Goal: Transaction & Acquisition: Purchase product/service

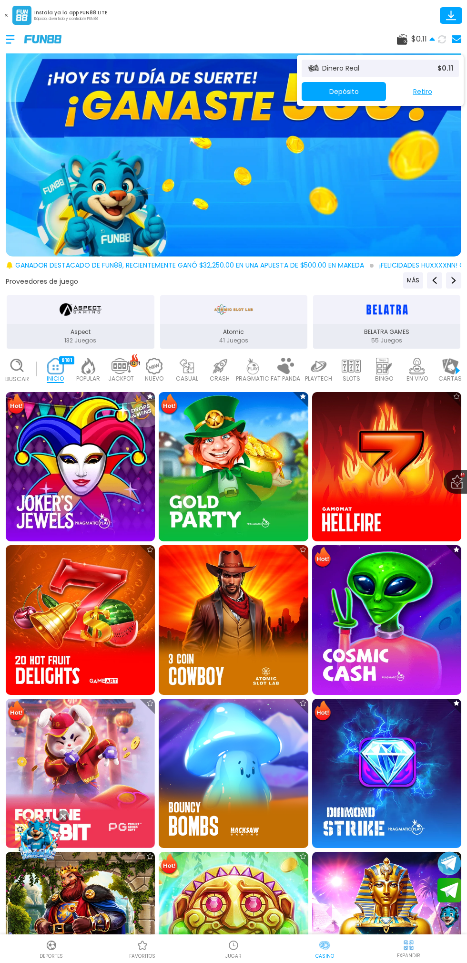
click at [342, 100] on button "Depósito" at bounding box center [344, 91] width 84 height 19
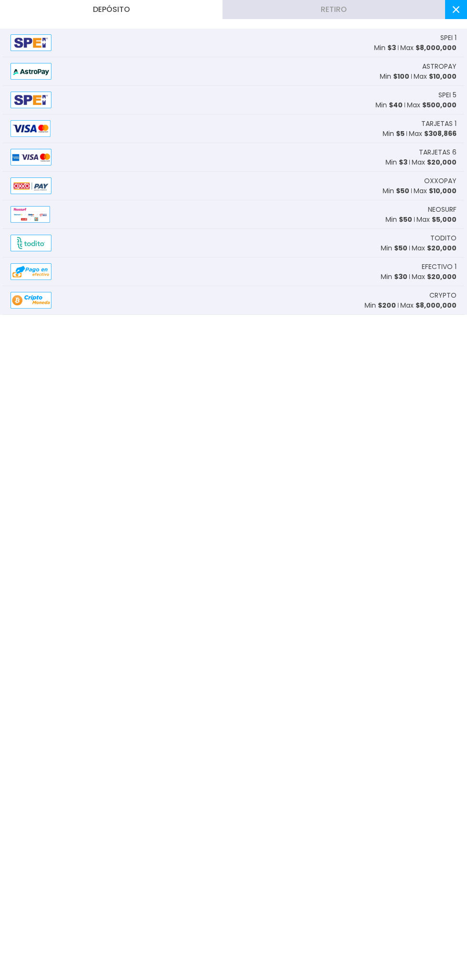
click at [384, 58] on div "ASTROPAY Min $ 100 Max $ 10,000" at bounding box center [234, 71] width 462 height 29
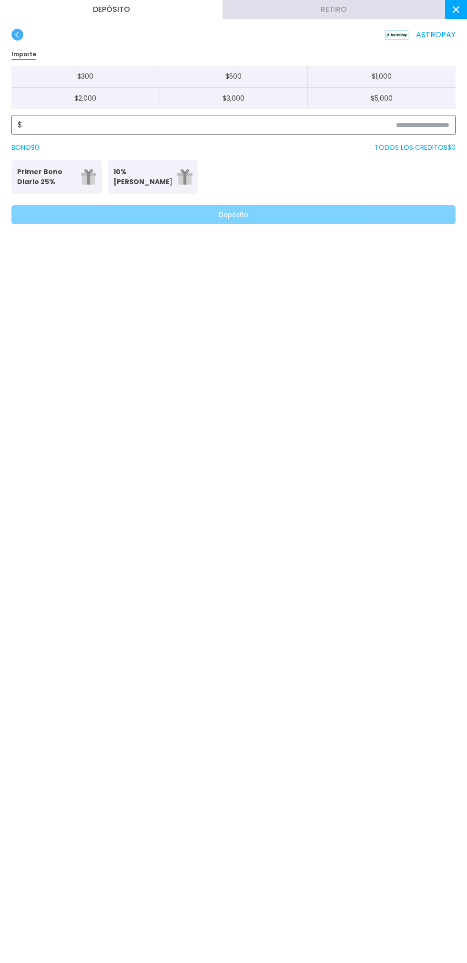
click at [298, 128] on input at bounding box center [235, 124] width 427 height 11
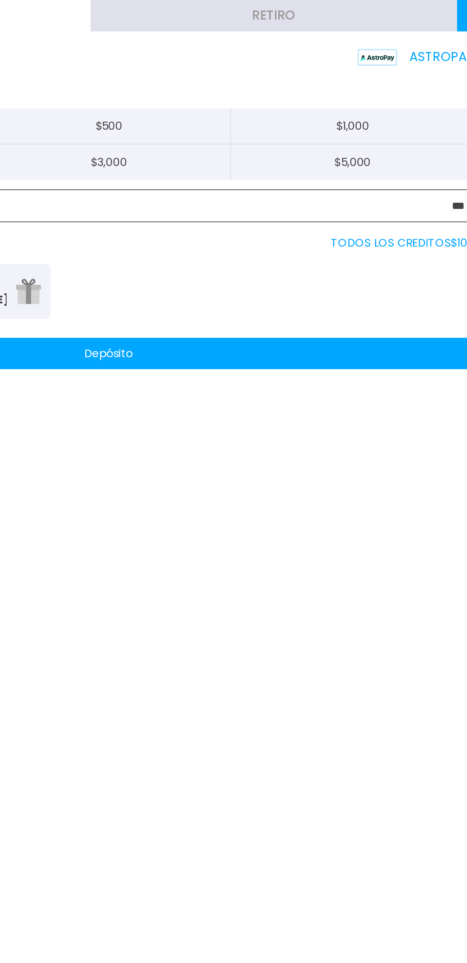
type input "***"
click at [235, 214] on button "Depósito" at bounding box center [233, 214] width 445 height 19
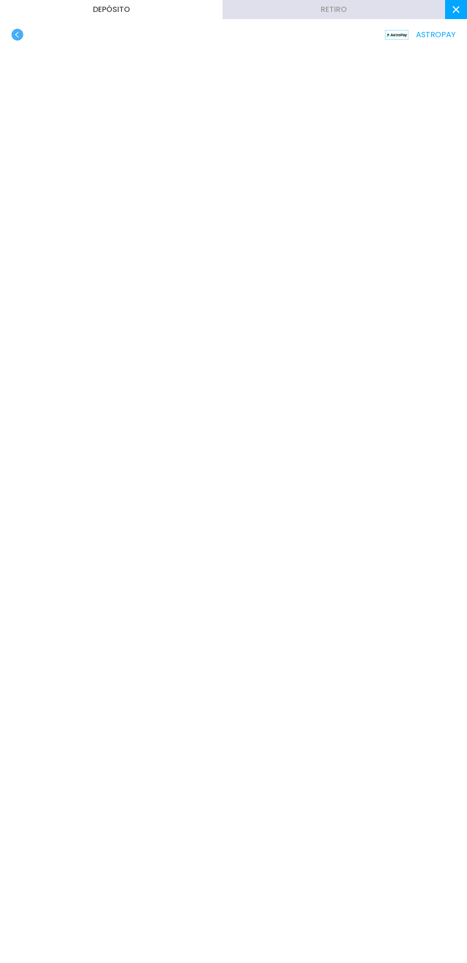
click at [22, 33] on use "button" at bounding box center [17, 35] width 12 height 12
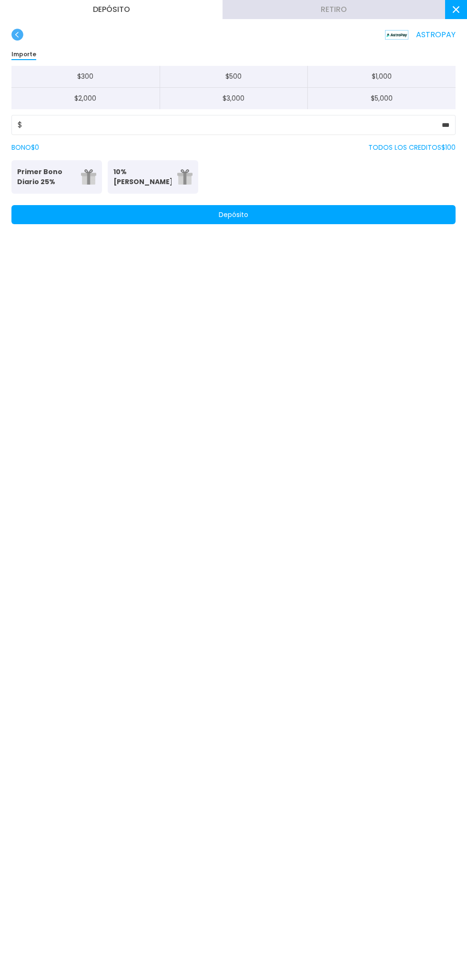
click at [257, 213] on button "Depósito" at bounding box center [233, 214] width 445 height 19
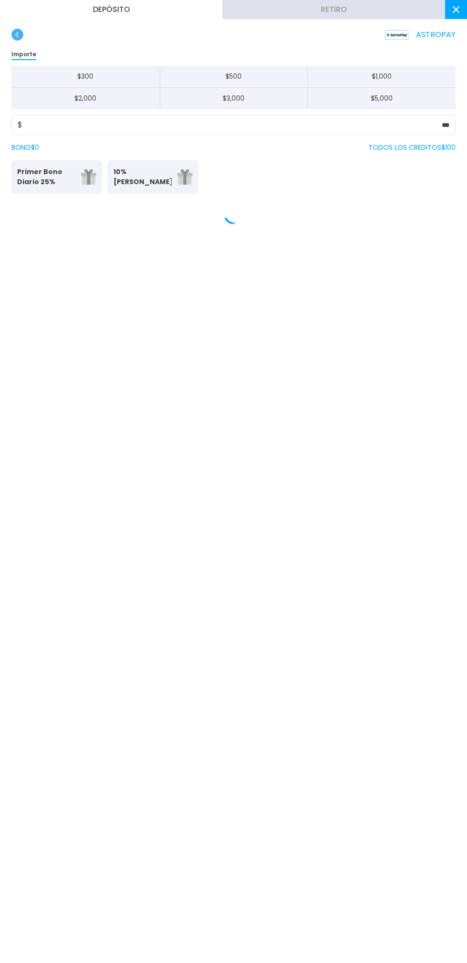
click at [17, 38] on use "button" at bounding box center [17, 35] width 12 height 12
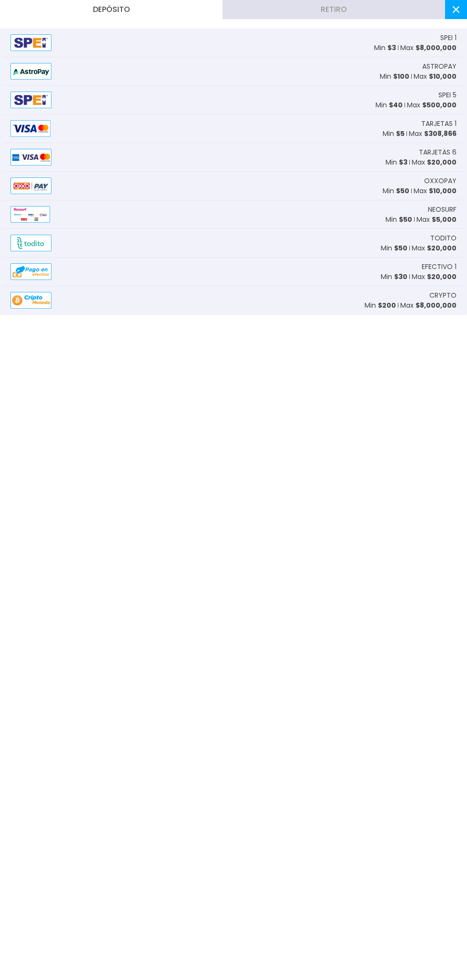
click at [23, 36] on img at bounding box center [30, 42] width 41 height 17
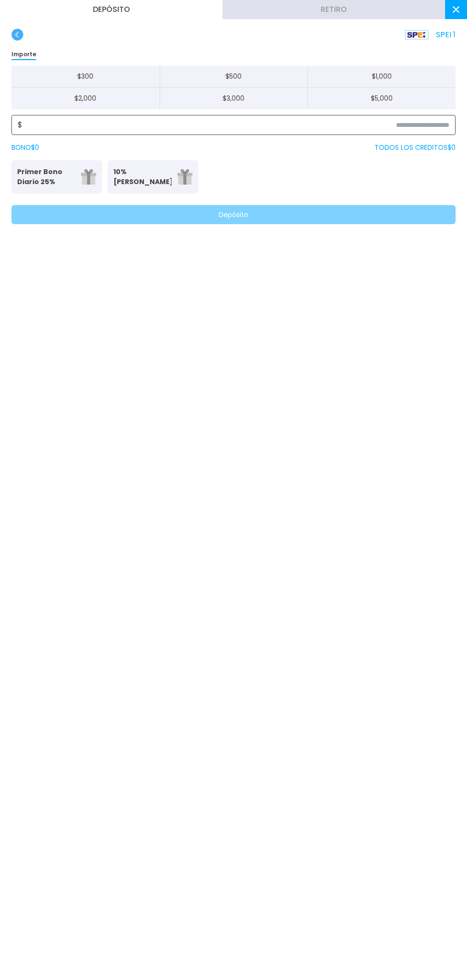
click at [349, 125] on input at bounding box center [235, 124] width 427 height 11
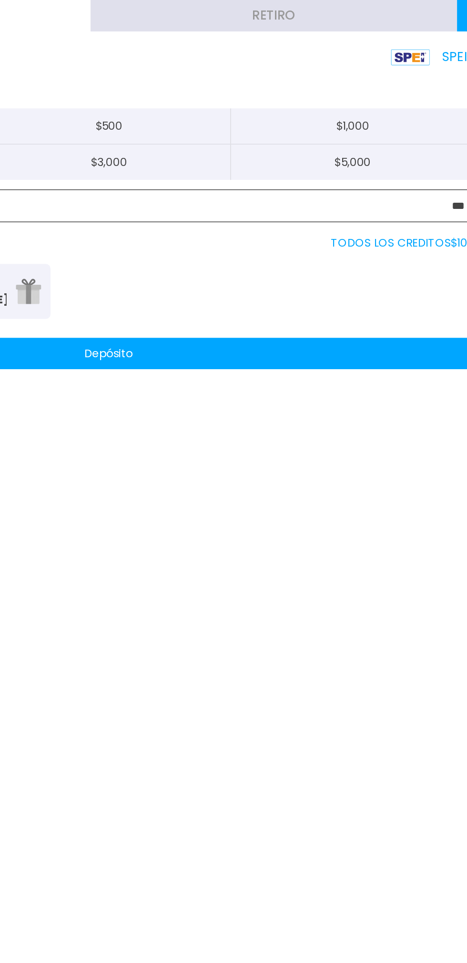
type input "***"
click at [331, 216] on button "Depósito" at bounding box center [233, 214] width 445 height 19
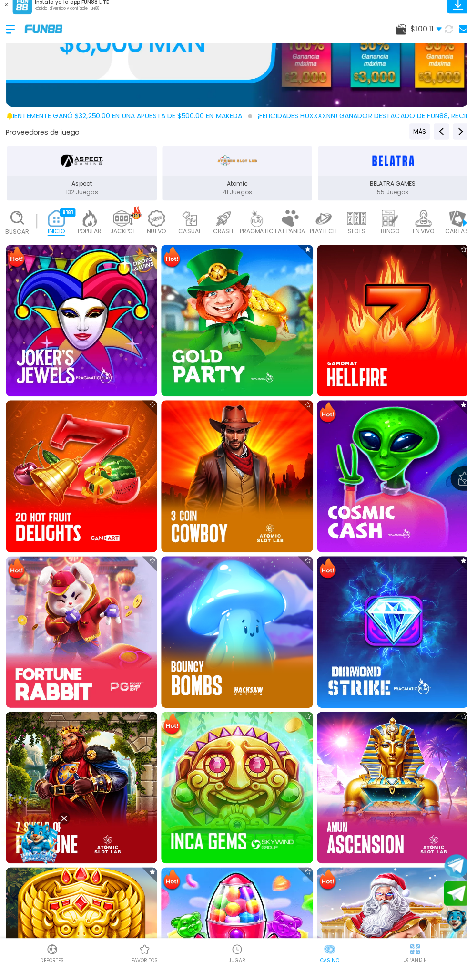
scroll to position [314, 0]
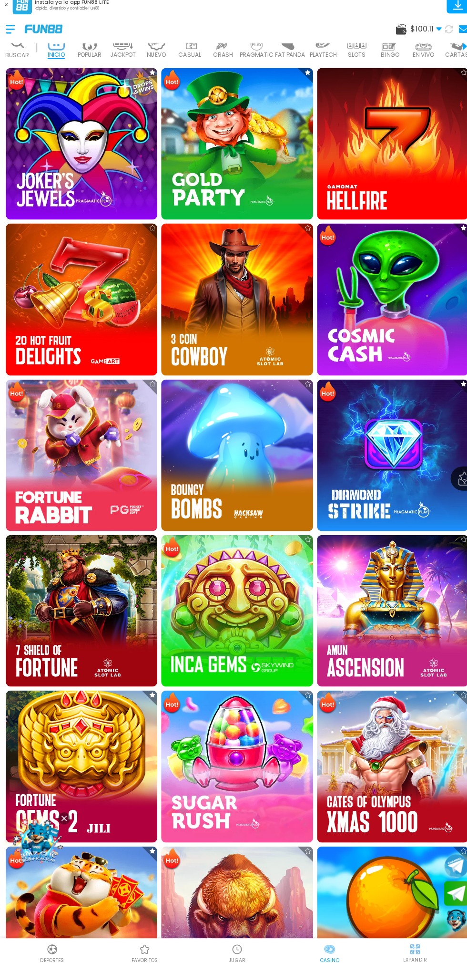
click at [71, 691] on img at bounding box center [80, 765] width 149 height 149
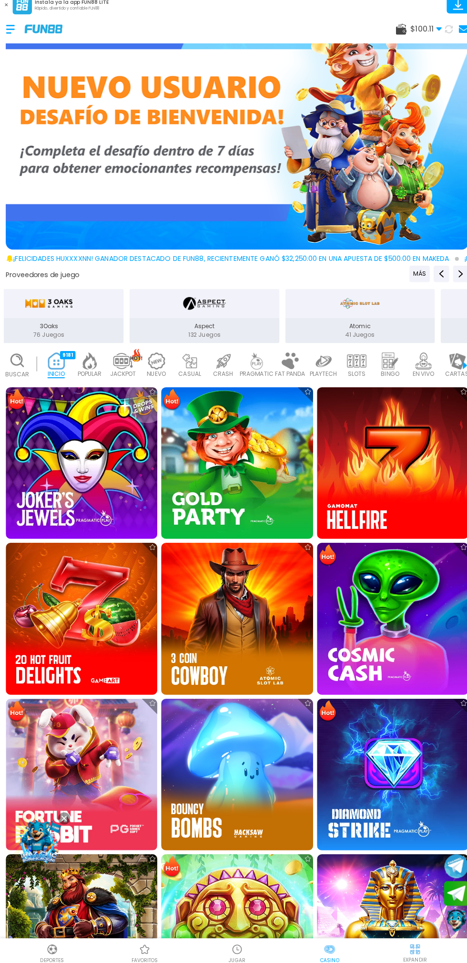
click at [386, 781] on img at bounding box center [386, 773] width 149 height 149
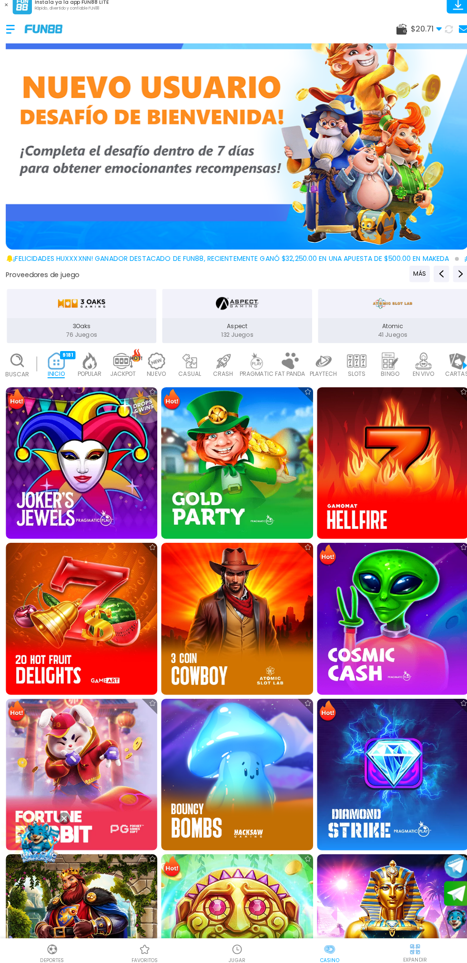
click at [89, 451] on img at bounding box center [80, 466] width 149 height 149
